Goal: Information Seeking & Learning: Compare options

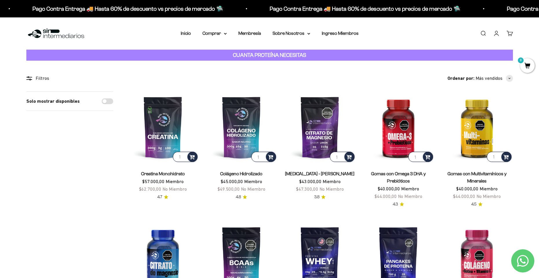
click at [395, 181] on link "Gomas con Omega 3 DHA y Prebióticos" at bounding box center [398, 177] width 55 height 12
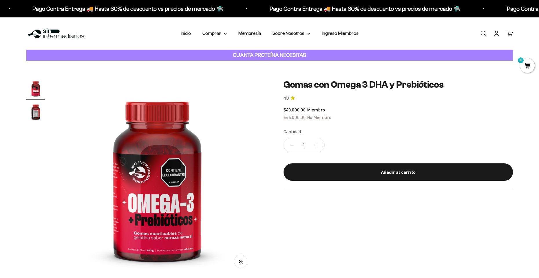
click at [33, 109] on img "Ir al artículo 2" at bounding box center [35, 111] width 19 height 19
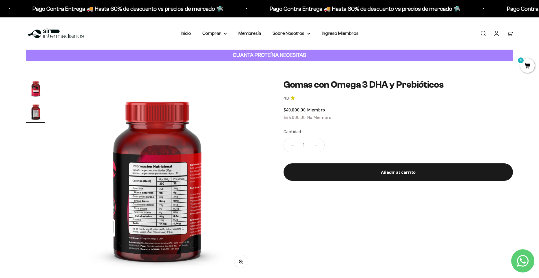
click at [295, 98] on link "4.3" at bounding box center [399, 98] width 230 height 6
click at [283, 54] on strong "CUANTA PROTEÍNA NECESITAS" at bounding box center [269, 55] width 73 height 6
drag, startPoint x: 269, startPoint y: 122, endPoint x: 246, endPoint y: 1, distance: 122.4
click at [190, 33] on link "Inicio" at bounding box center [186, 33] width 10 height 5
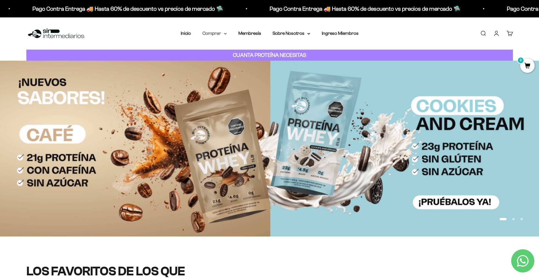
click at [218, 31] on summary "Comprar" at bounding box center [215, 34] width 24 height 8
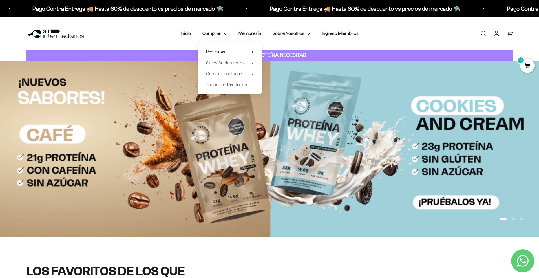
click at [228, 51] on summary "Proteínas" at bounding box center [230, 52] width 48 height 8
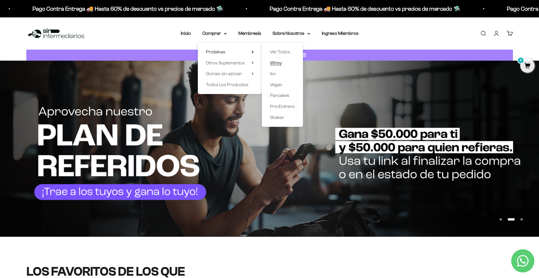
click at [280, 66] on span "Whey" at bounding box center [276, 63] width 12 height 8
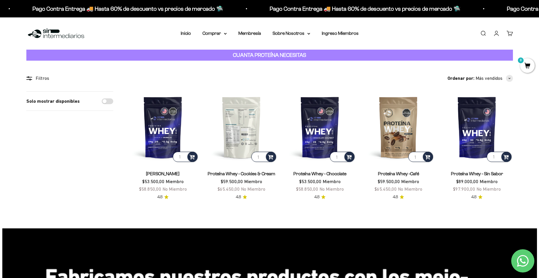
click at [230, 140] on img at bounding box center [242, 127] width 72 height 72
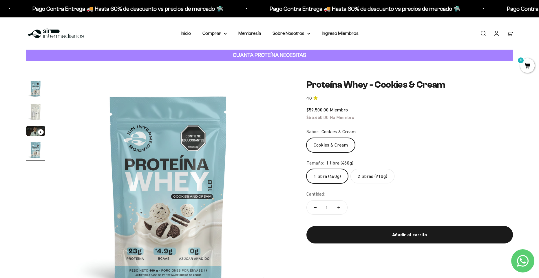
click at [366, 176] on label "2 libras (910g)" at bounding box center [373, 176] width 44 height 14
click at [307, 169] on input "2 libras (910g)" at bounding box center [306, 168] width 0 height 0
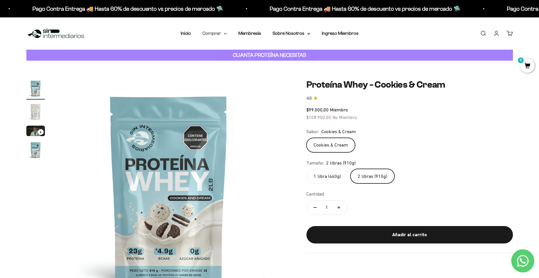
click at [223, 37] on summary "Comprar" at bounding box center [215, 34] width 24 height 8
click at [243, 62] on span "Otros Suplementos" at bounding box center [225, 62] width 39 height 5
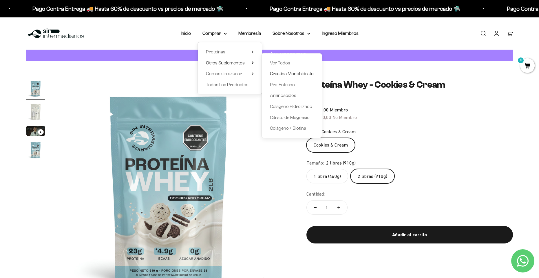
click at [288, 72] on span "Creatina Monohidrato" at bounding box center [292, 73] width 44 height 5
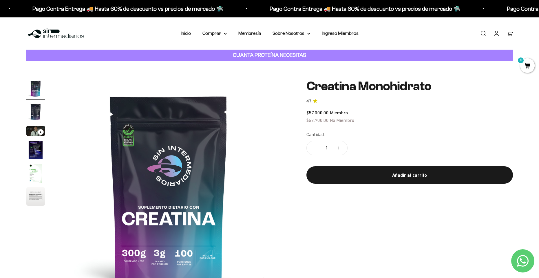
drag, startPoint x: 33, startPoint y: 85, endPoint x: 28, endPoint y: 95, distance: 11.7
click at [32, 85] on img "Ir al artículo 1" at bounding box center [35, 88] width 19 height 19
click at [30, 109] on img "Ir al artículo 2" at bounding box center [35, 111] width 19 height 19
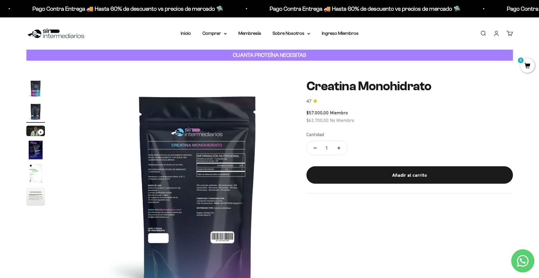
scroll to position [0, 227]
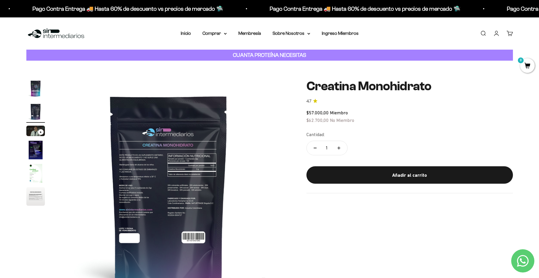
click at [36, 143] on img "Ir al artículo 4" at bounding box center [35, 150] width 19 height 19
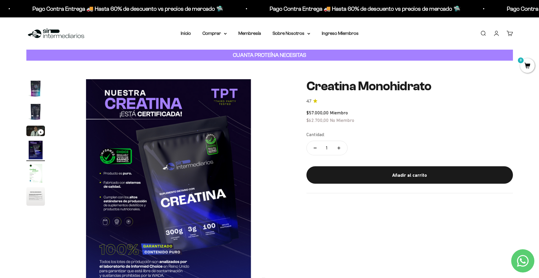
click at [34, 174] on img "Ir al artículo 5" at bounding box center [35, 173] width 19 height 19
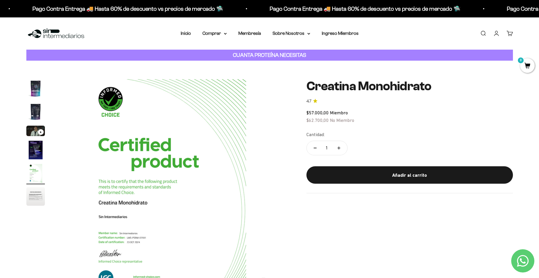
click at [36, 196] on img "Ir al artículo 6" at bounding box center [35, 196] width 19 height 19
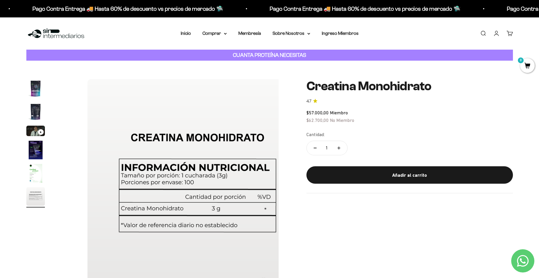
scroll to position [0, 1135]
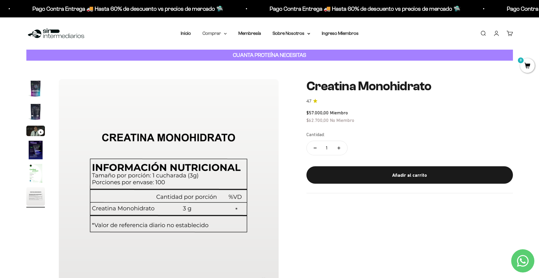
click at [223, 34] on summary "Comprar" at bounding box center [215, 34] width 24 height 8
click at [243, 73] on summary "Gomas sin azúcar" at bounding box center [230, 74] width 48 height 8
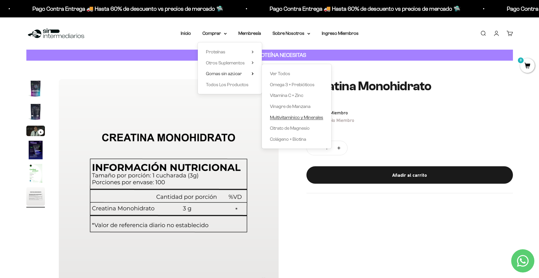
click at [315, 118] on span "Multivitamínico y Minerales" at bounding box center [296, 117] width 53 height 5
click at [307, 118] on span "Multivitamínico y Minerales" at bounding box center [296, 117] width 53 height 5
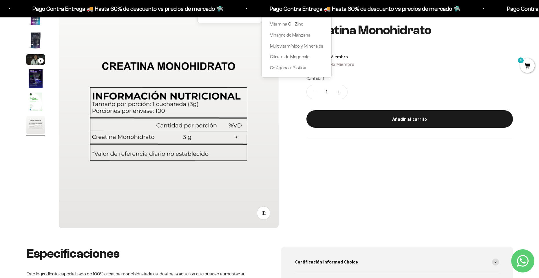
scroll to position [145, 0]
